Goal: Task Accomplishment & Management: Manage account settings

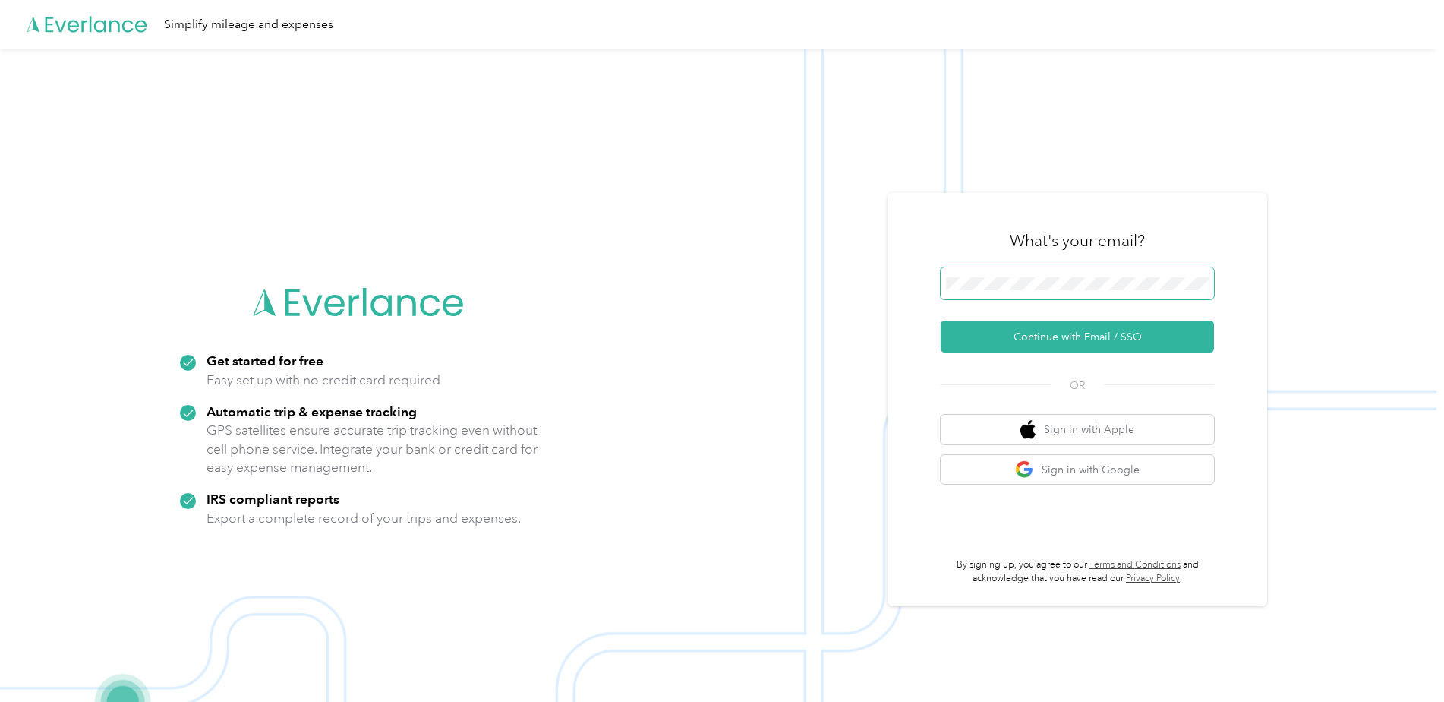
click at [1063, 276] on span at bounding box center [1077, 283] width 273 height 32
click at [1046, 340] on button "Continue with Email / SSO" at bounding box center [1077, 336] width 273 height 32
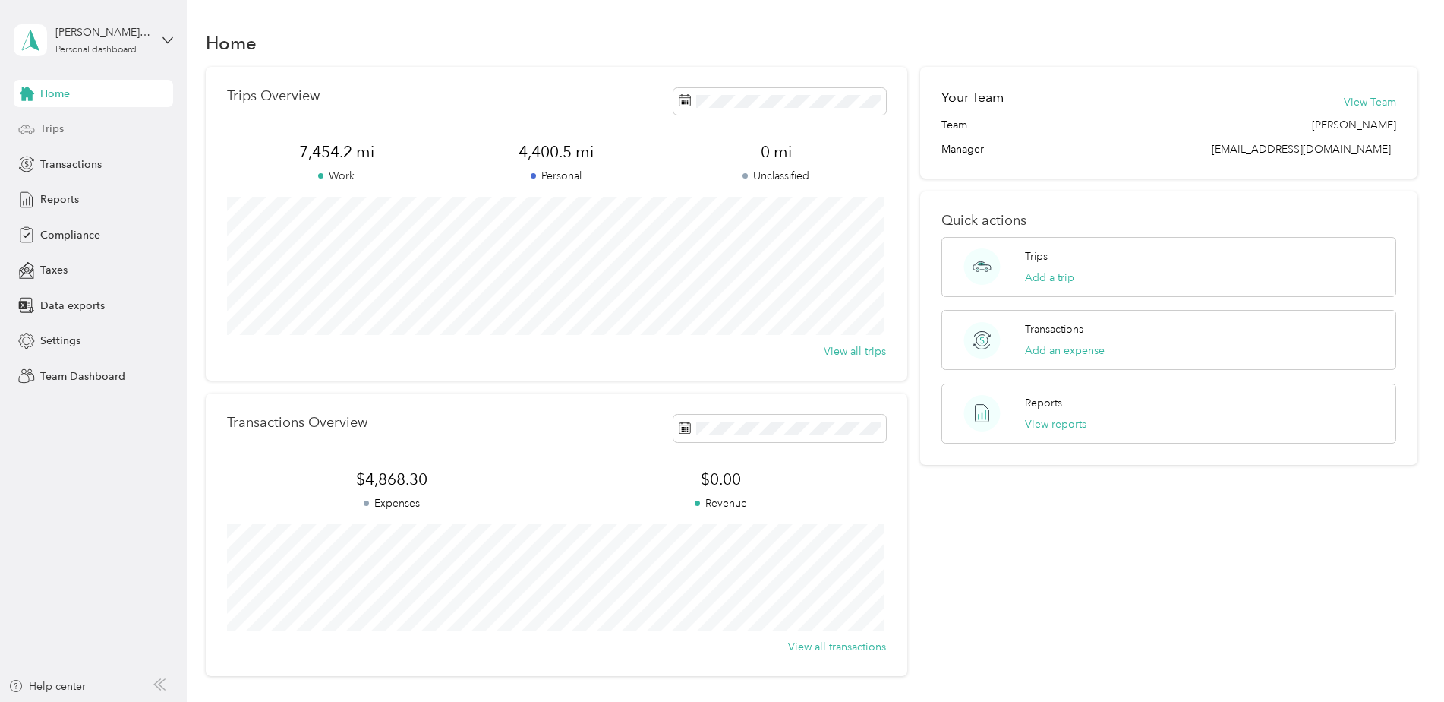
click at [52, 131] on span "Trips" at bounding box center [52, 129] width 24 height 16
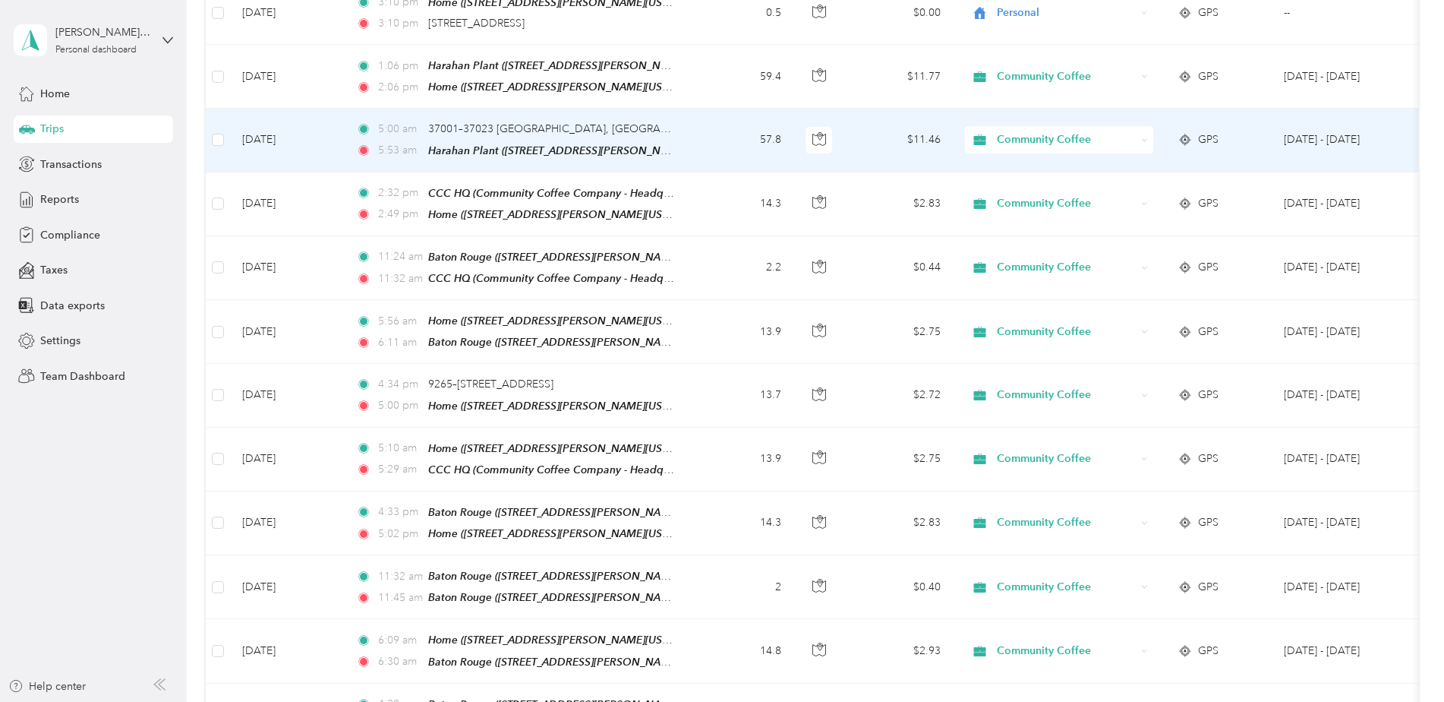
scroll to position [152, 0]
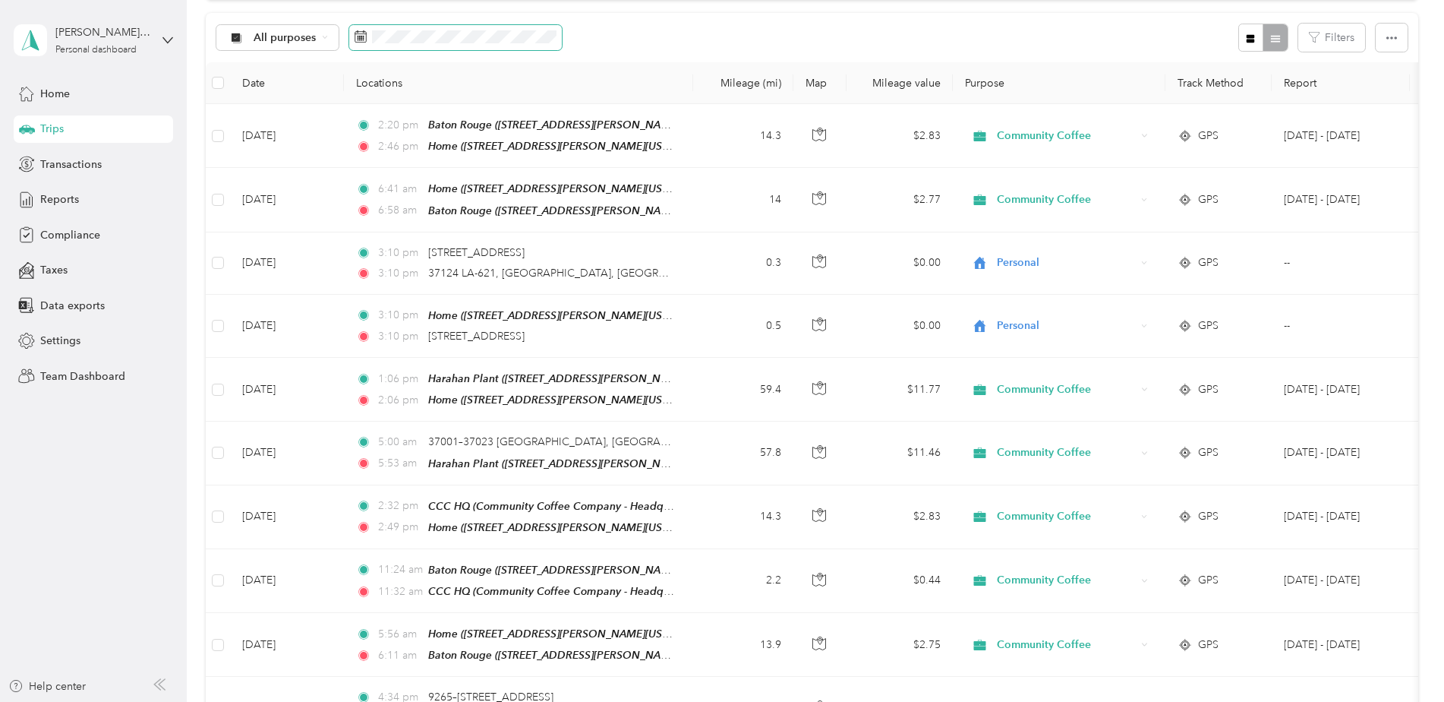
click at [367, 36] on span at bounding box center [455, 38] width 213 height 26
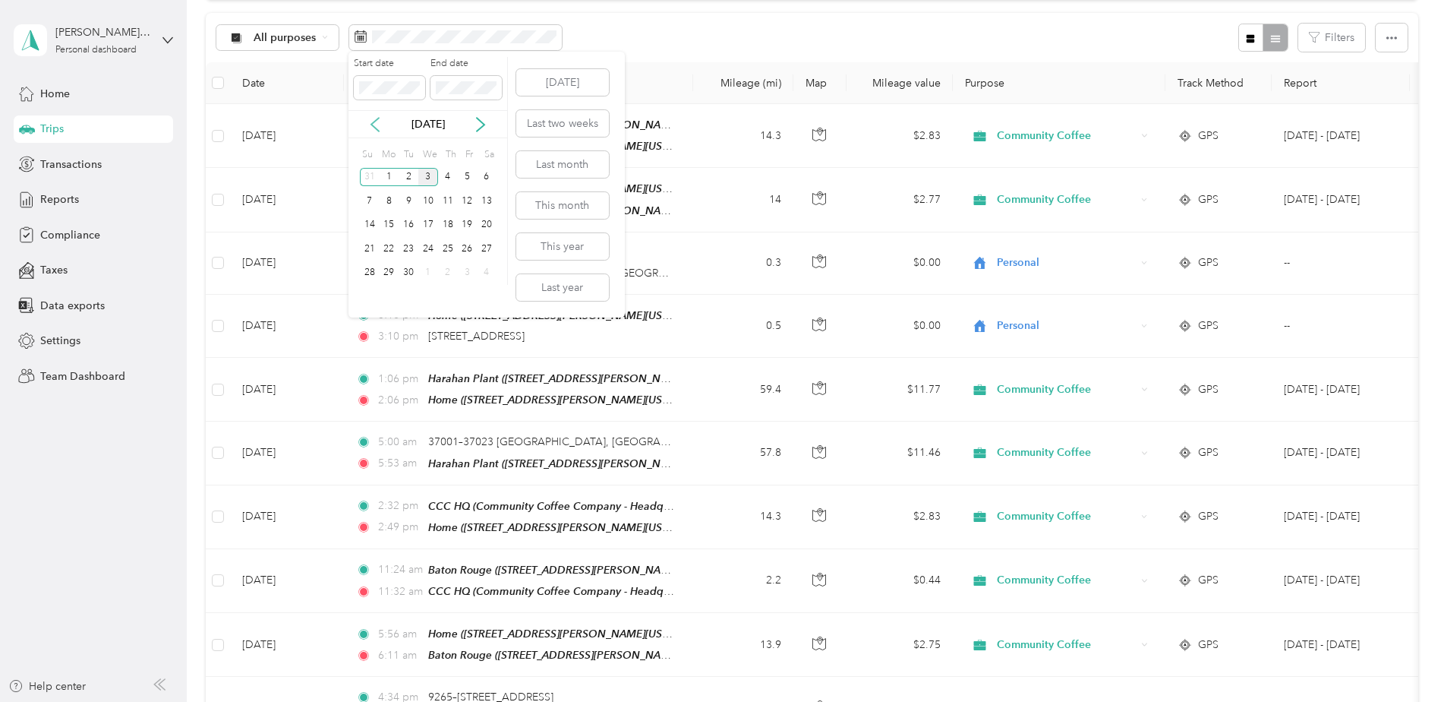
click at [376, 124] on icon at bounding box center [375, 124] width 15 height 15
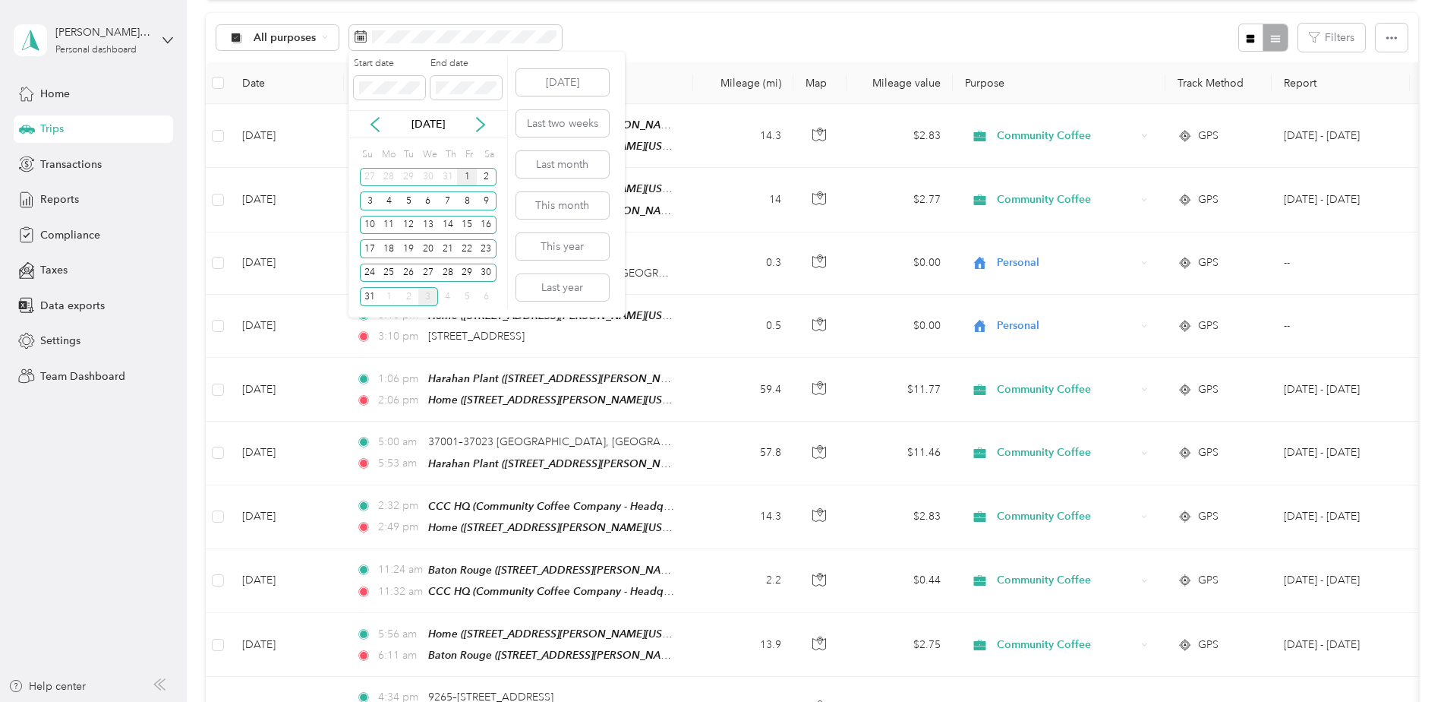
click at [465, 176] on div "1" at bounding box center [467, 177] width 20 height 19
click at [374, 295] on div "31" at bounding box center [370, 296] width 20 height 19
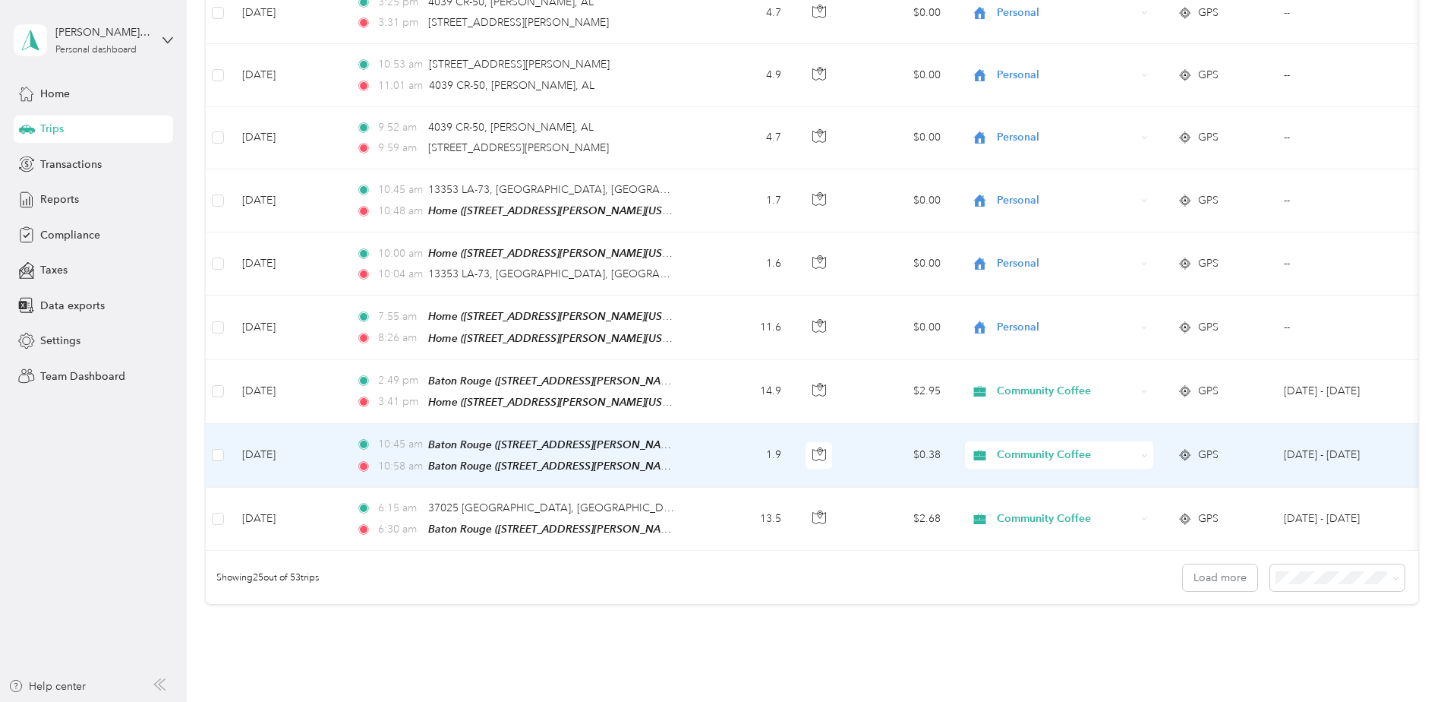
scroll to position [1367, 0]
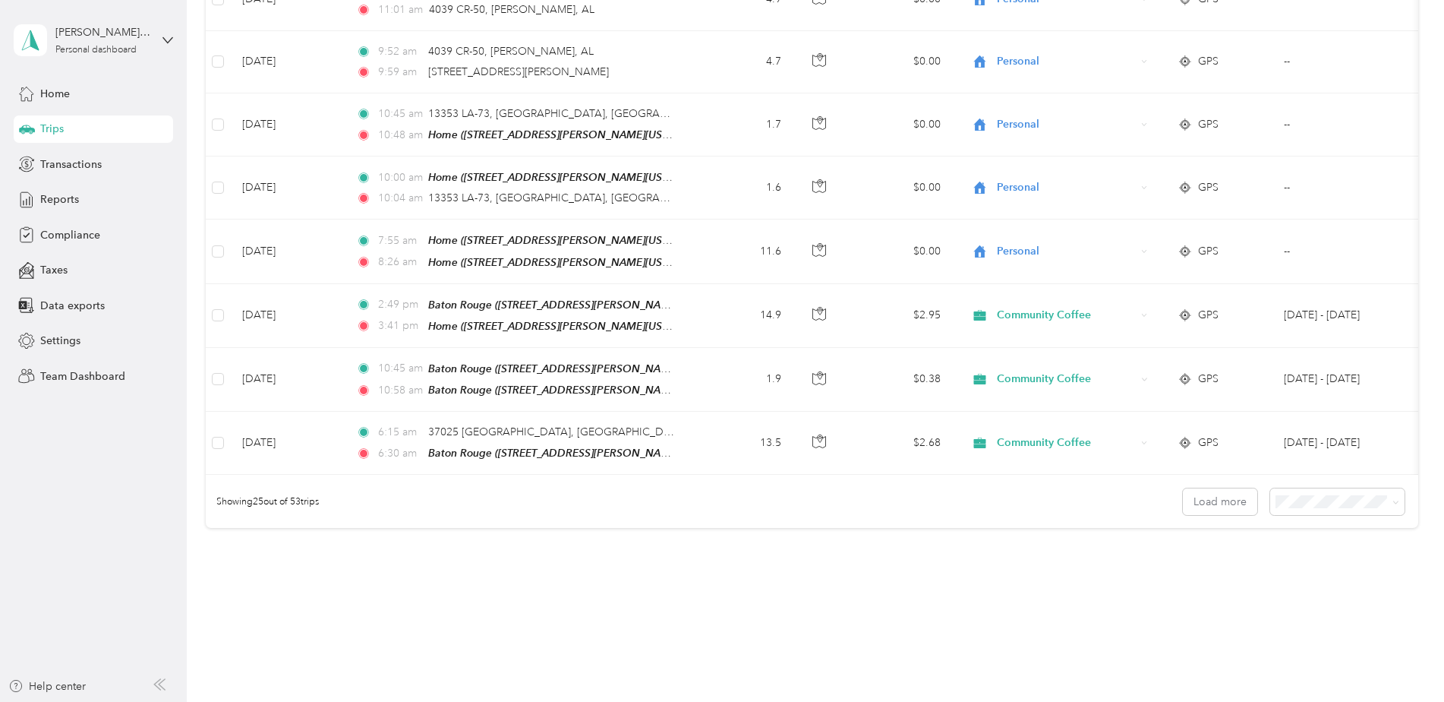
click at [1302, 563] on span "100 per load" at bounding box center [1308, 563] width 62 height 13
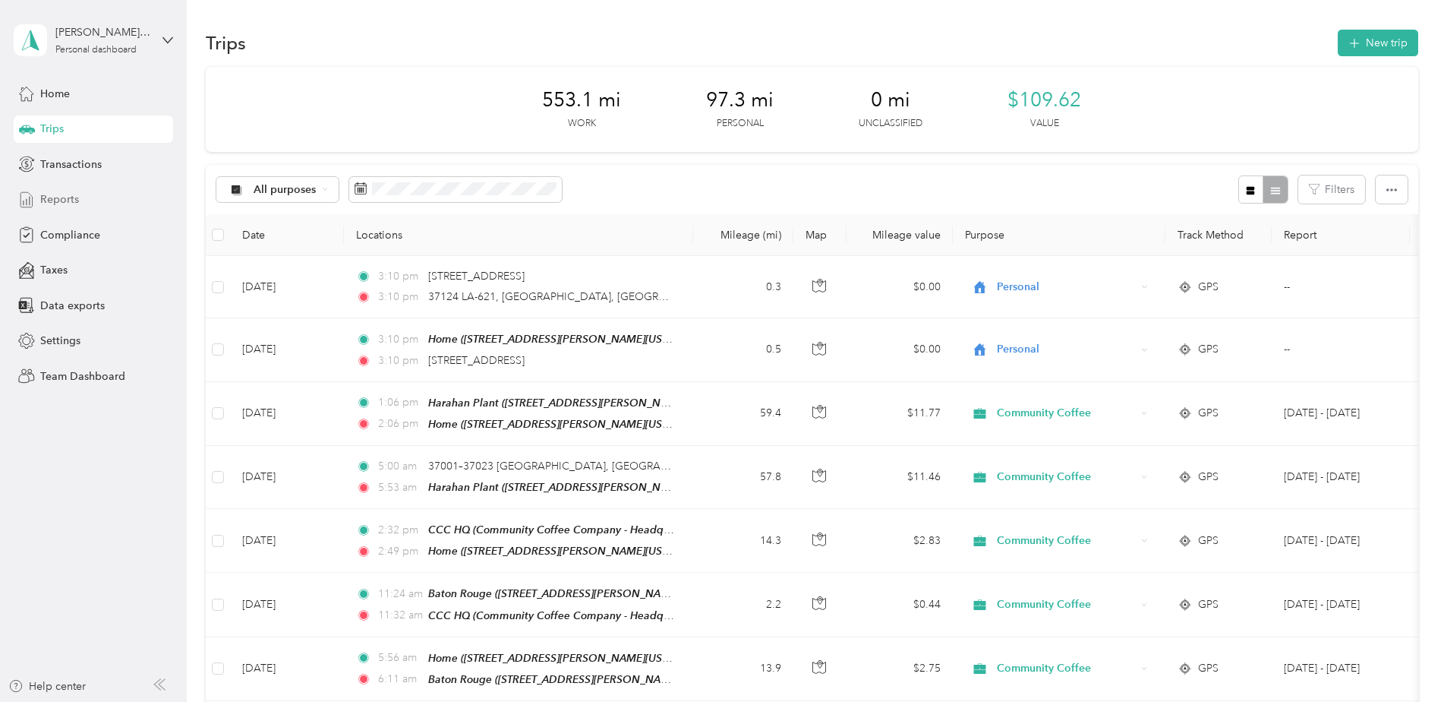
click at [58, 195] on span "Reports" at bounding box center [59, 199] width 39 height 16
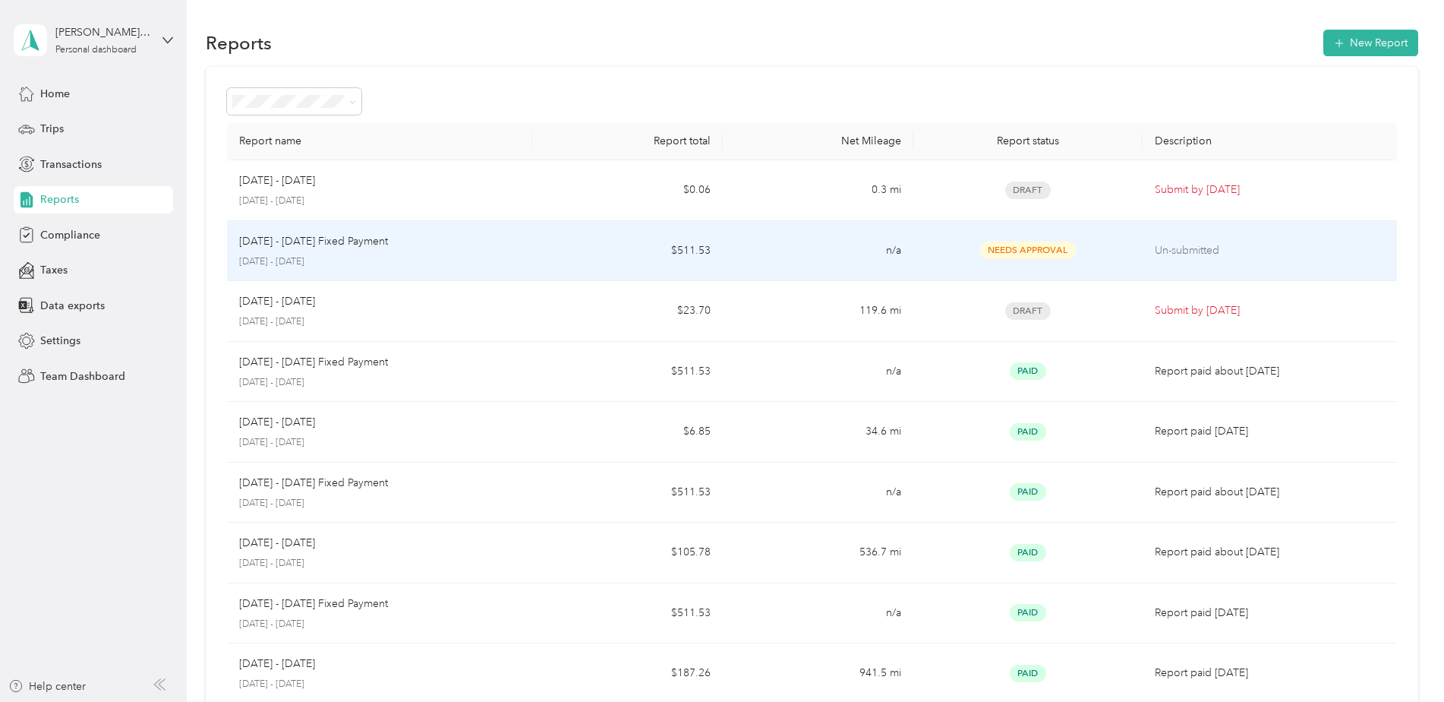
click at [1026, 248] on span "Needs Approval" at bounding box center [1028, 250] width 96 height 17
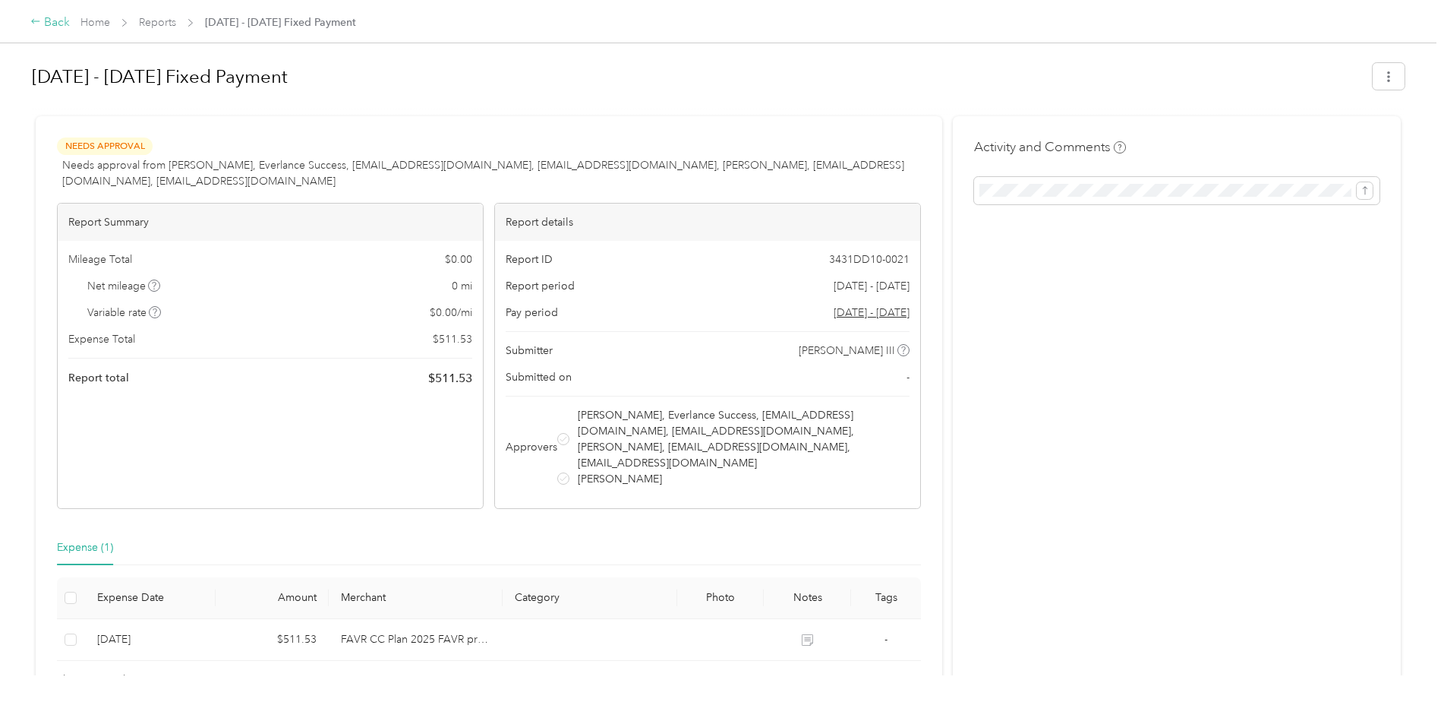
click at [44, 26] on div "Back" at bounding box center [49, 23] width 39 height 18
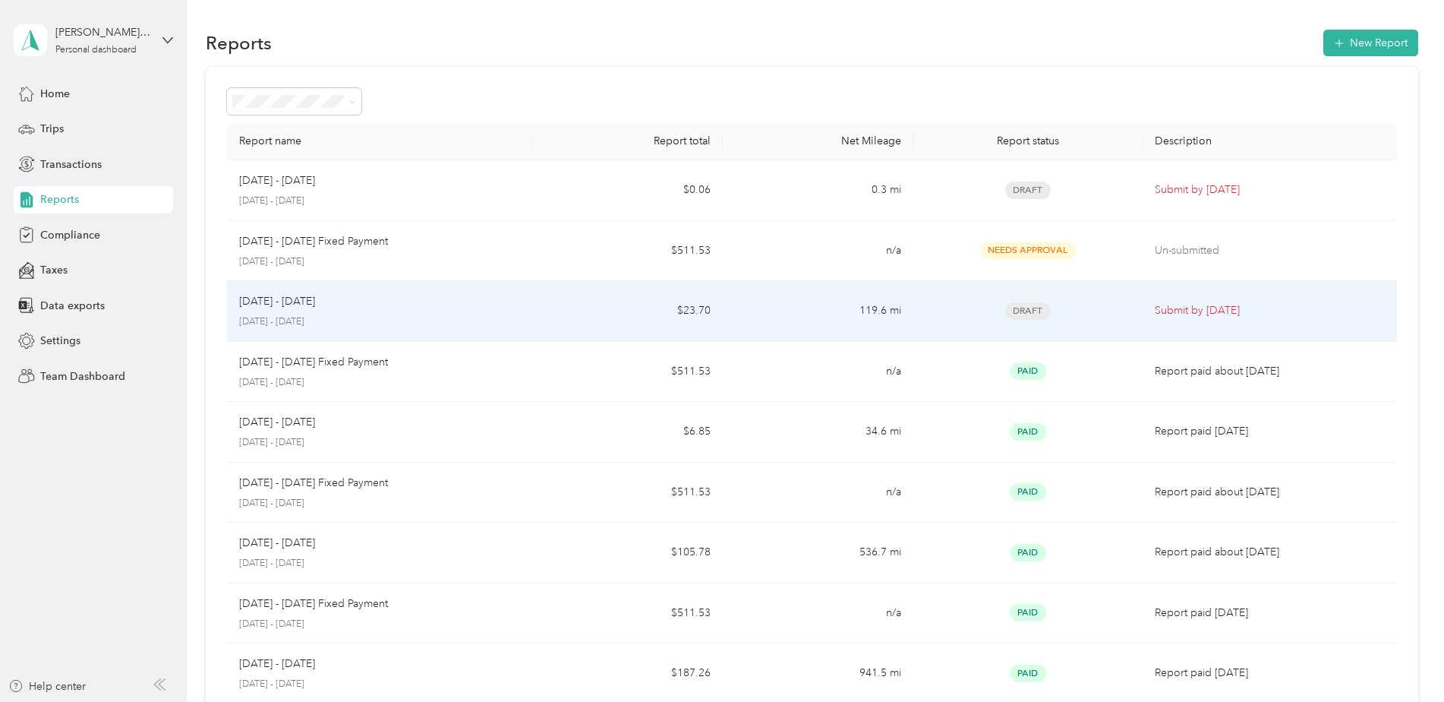
click at [1021, 305] on span "Draft" at bounding box center [1029, 310] width 46 height 17
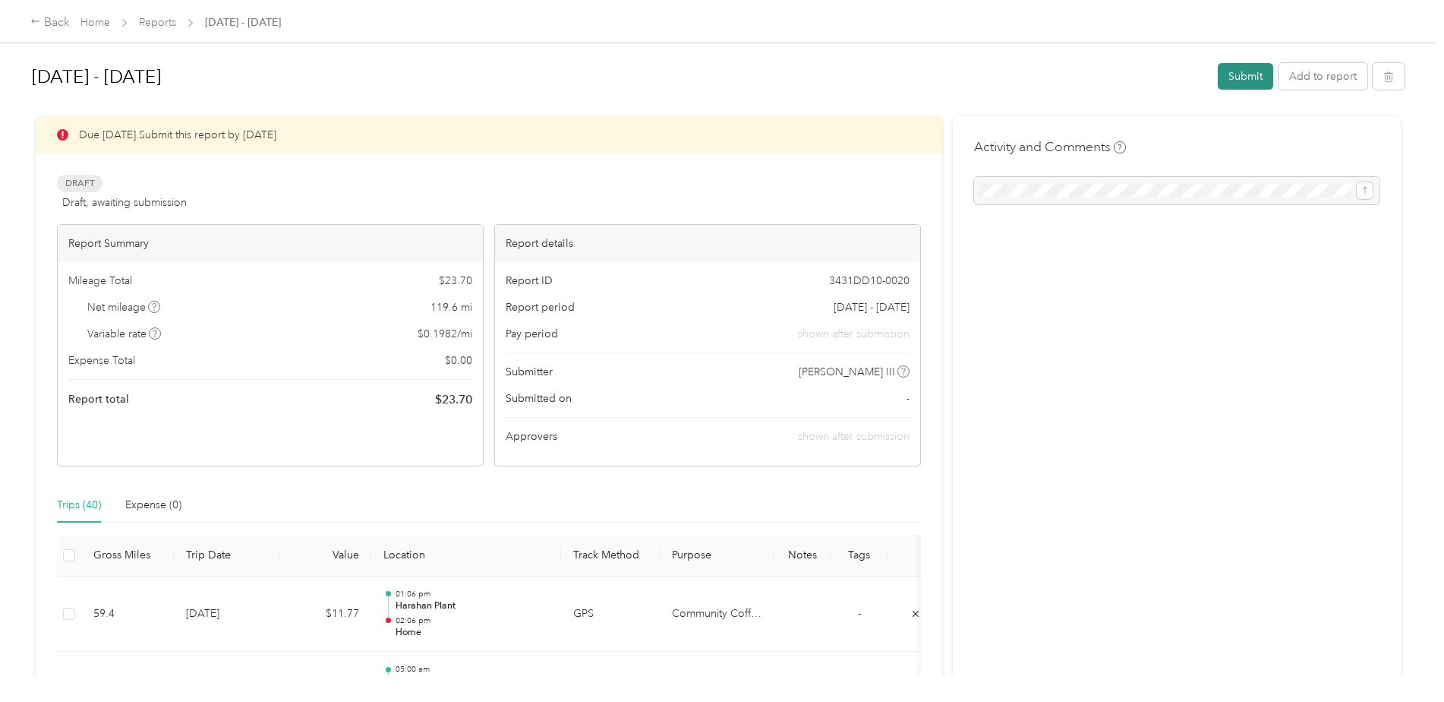
click at [1244, 64] on button "Submit" at bounding box center [1245, 76] width 55 height 27
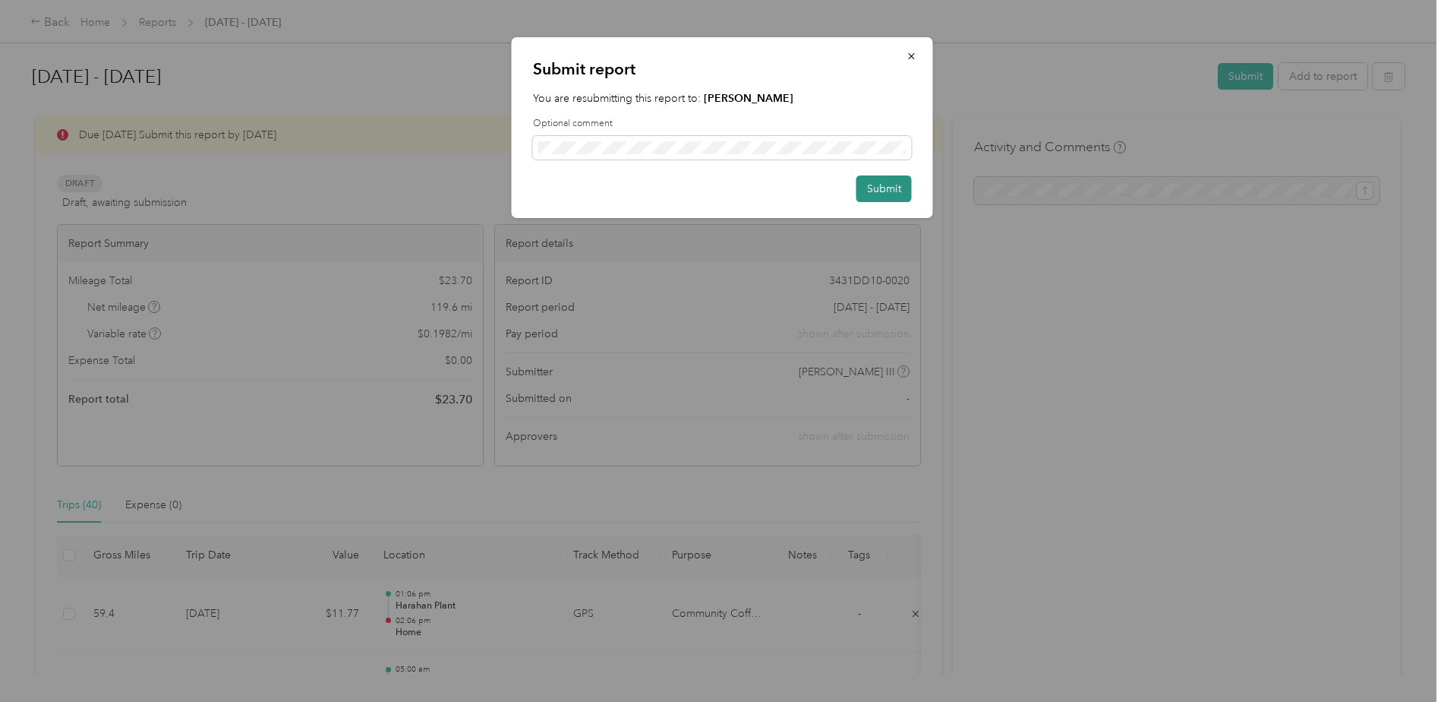
click at [876, 187] on button "Submit" at bounding box center [884, 188] width 55 height 27
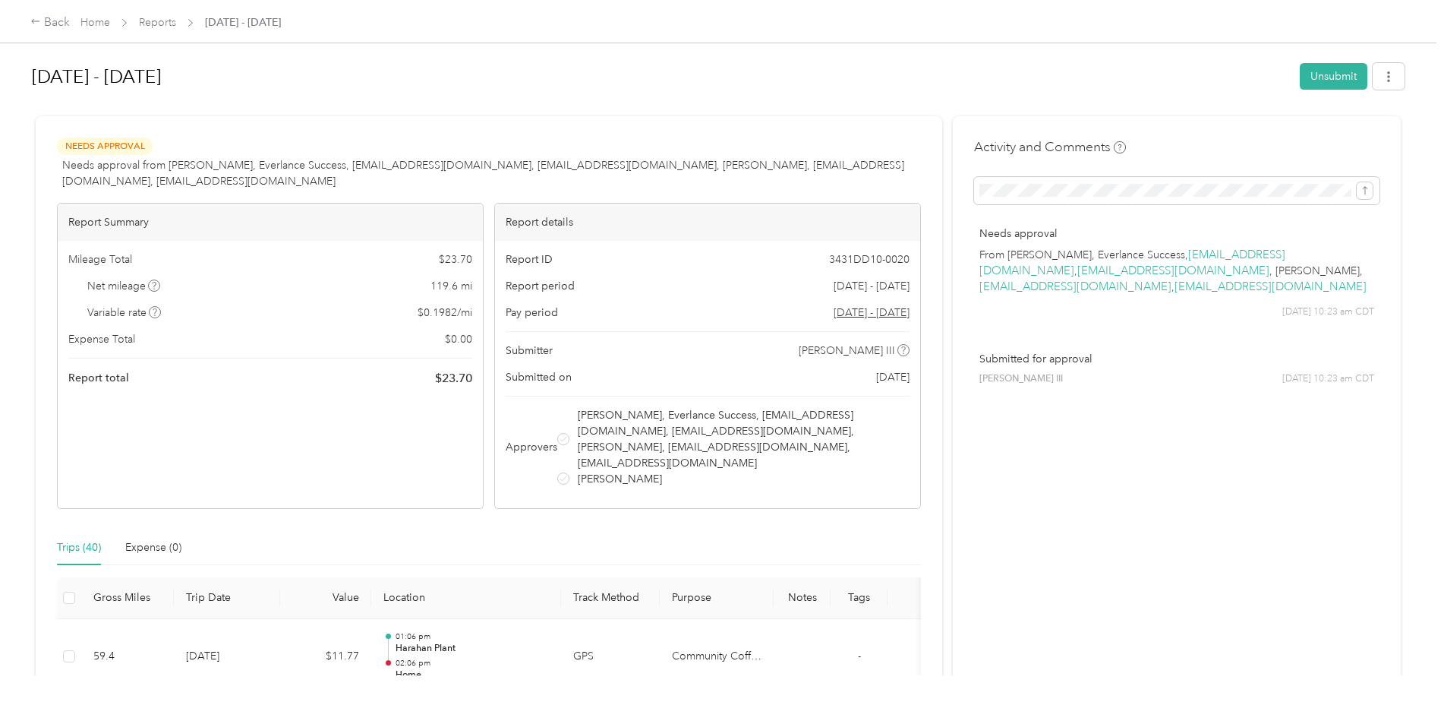
click at [671, 223] on div "Report details" at bounding box center [707, 222] width 425 height 37
